Goal: Task Accomplishment & Management: Use online tool/utility

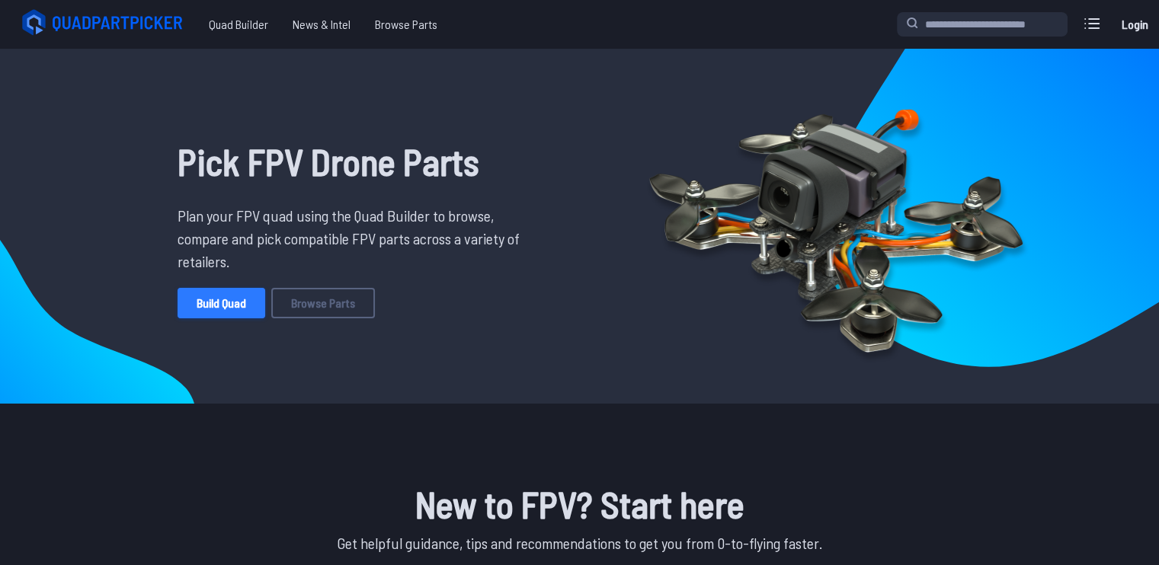
click at [218, 299] on link "Build Quad" at bounding box center [222, 303] width 88 height 30
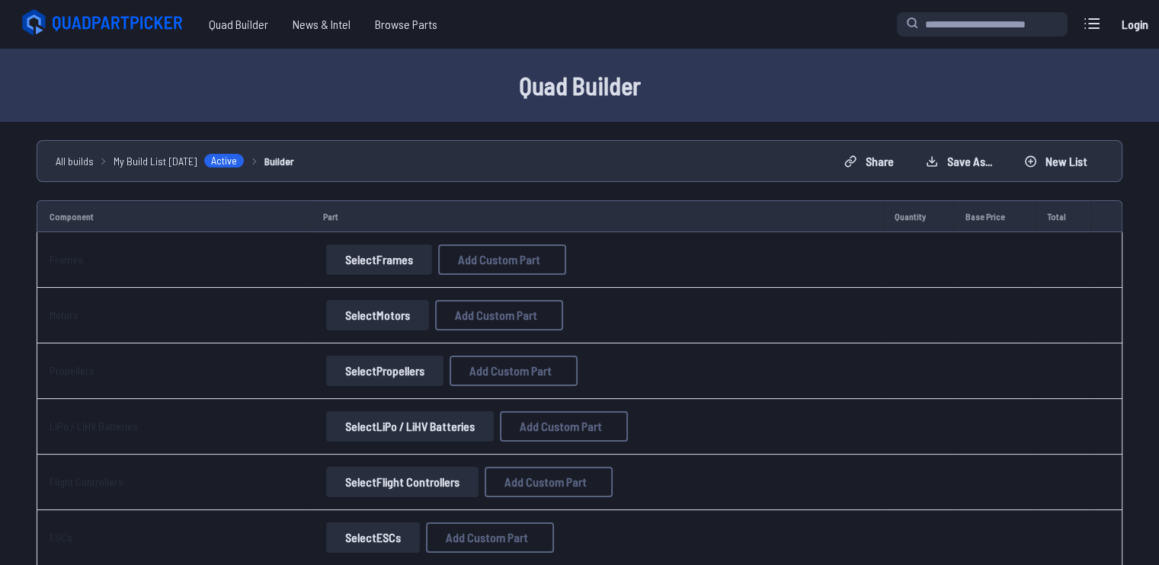
click at [386, 253] on button "Select Frames" at bounding box center [379, 260] width 106 height 30
click at [385, 264] on button "Select Frames" at bounding box center [379, 260] width 106 height 30
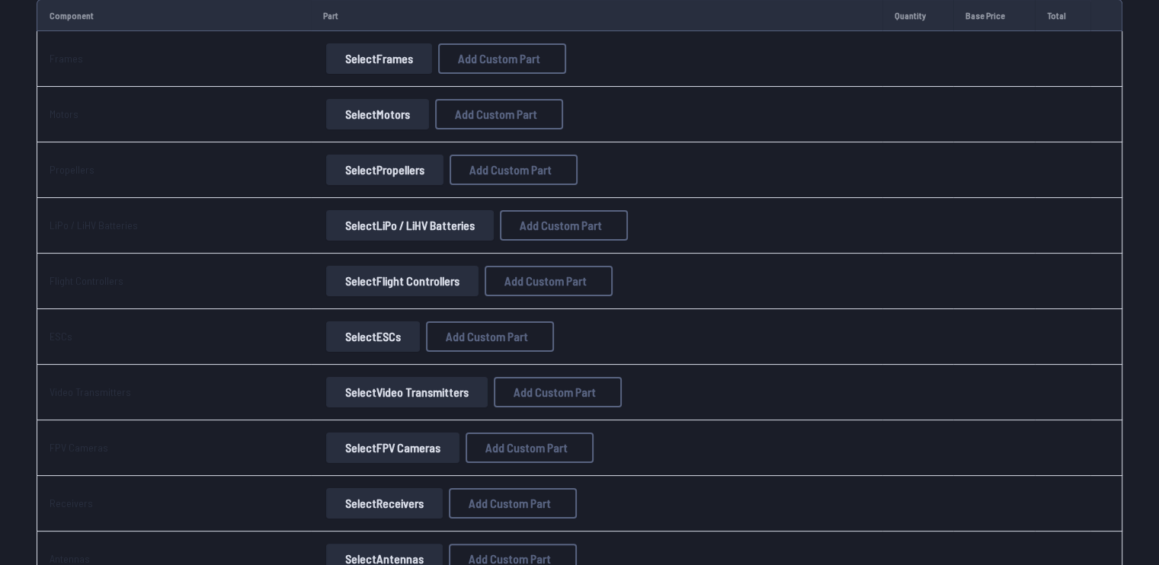
scroll to position [204, 0]
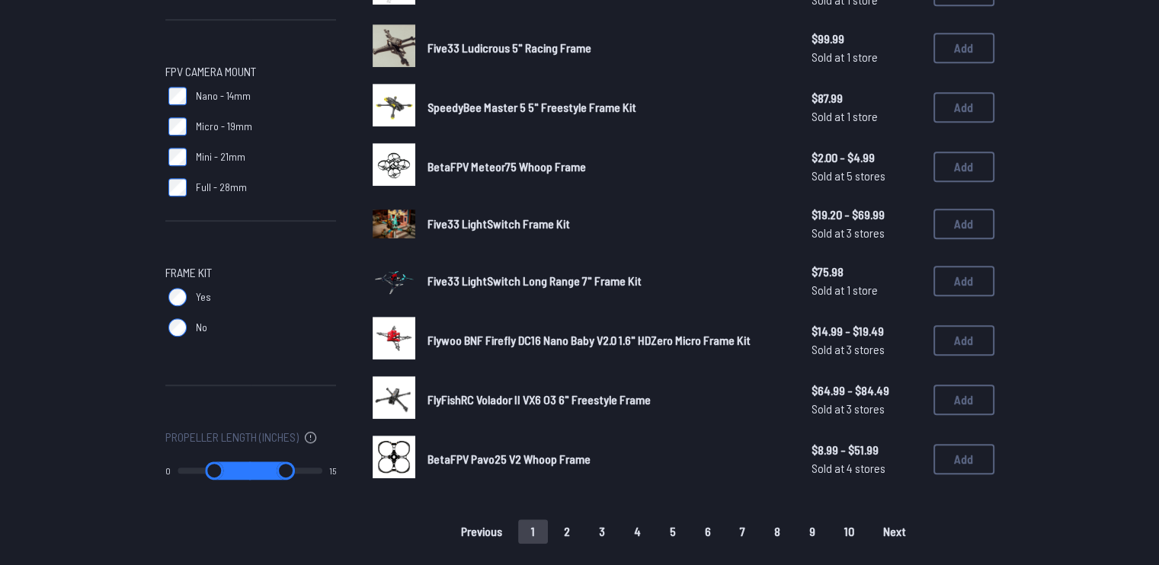
scroll to position [926, 0]
